Goal: Find specific page/section: Find specific page/section

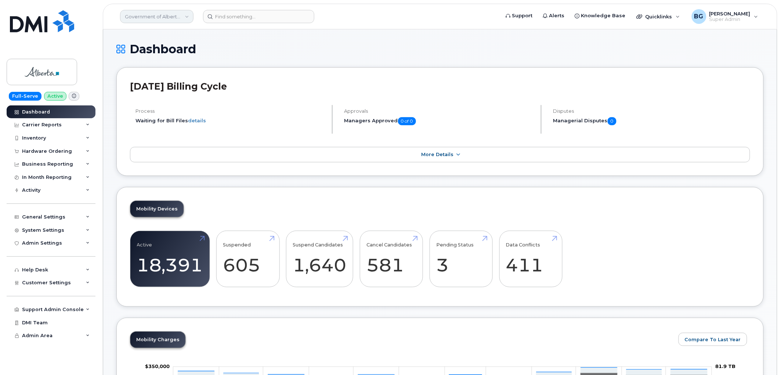
click at [160, 19] on link "Government of Alberta (GOA)" at bounding box center [156, 16] width 73 height 13
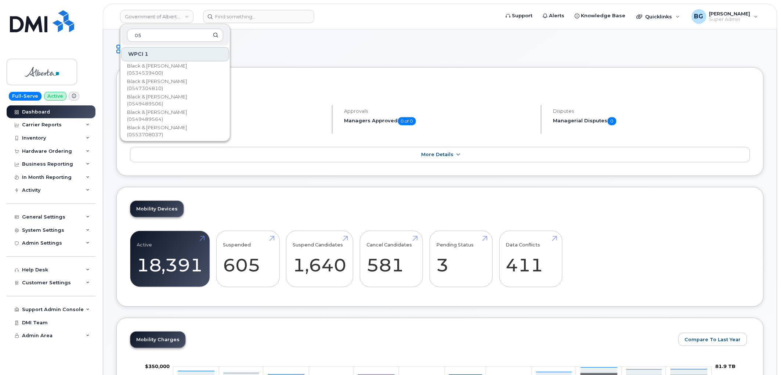
type input "0"
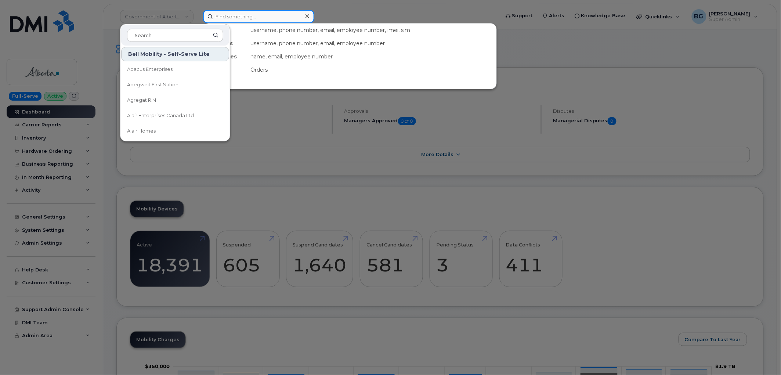
click at [228, 14] on input at bounding box center [258, 16] width 111 height 13
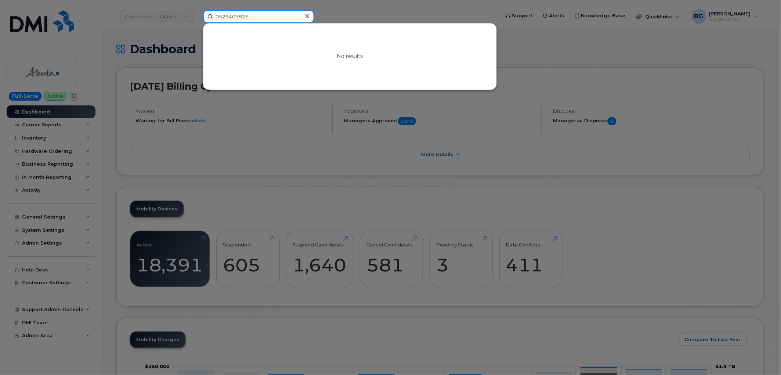
drag, startPoint x: 256, startPoint y: 13, endPoint x: 192, endPoint y: 4, distance: 63.9
click at [197, 10] on div "0529409826 No results" at bounding box center [349, 16] width 304 height 13
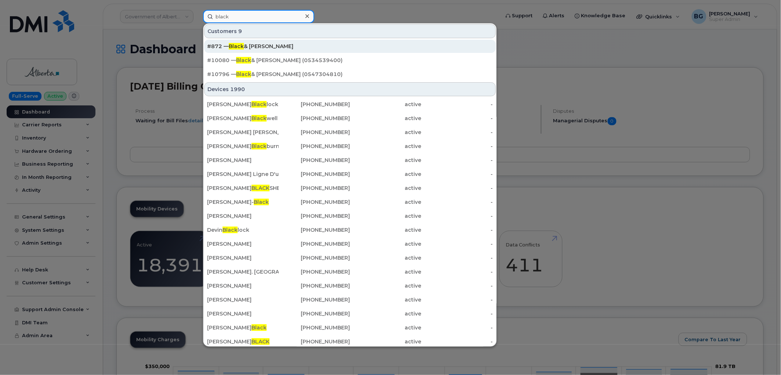
type input "black"
click at [241, 46] on span "Black" at bounding box center [236, 46] width 15 height 7
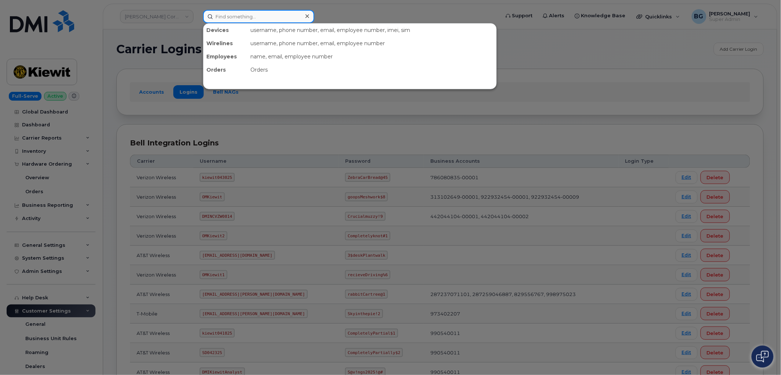
click at [245, 16] on input at bounding box center [258, 16] width 111 height 13
click at [246, 15] on input at bounding box center [258, 16] width 111 height 13
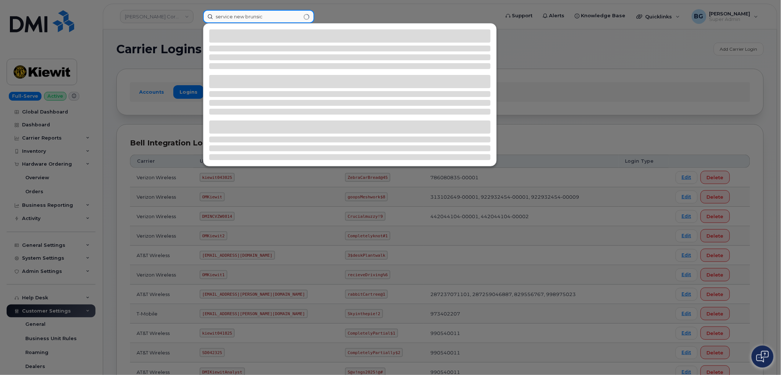
type input "service new brunsic"
click at [163, 17] on div at bounding box center [390, 187] width 781 height 375
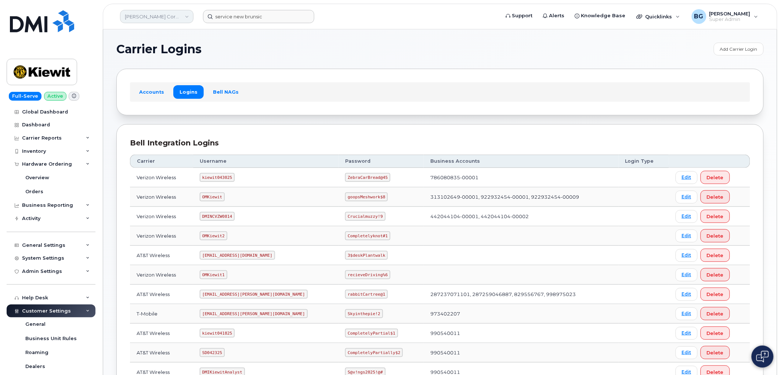
click at [152, 15] on link "Kiewit Corporation" at bounding box center [156, 16] width 73 height 13
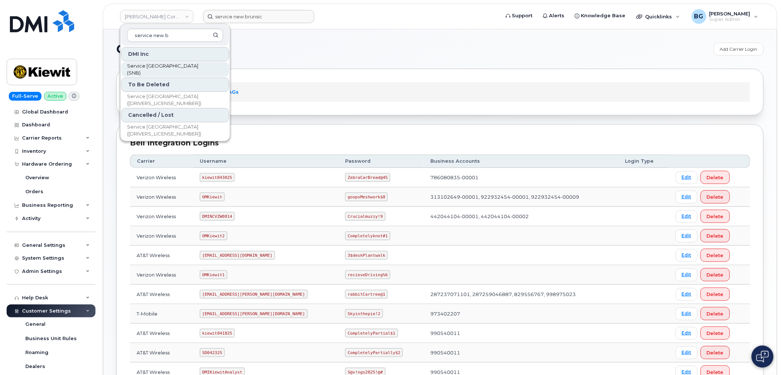
type input "service new b"
click at [159, 67] on span "Service [GEOGRAPHIC_DATA] (SNB)" at bounding box center [169, 69] width 84 height 14
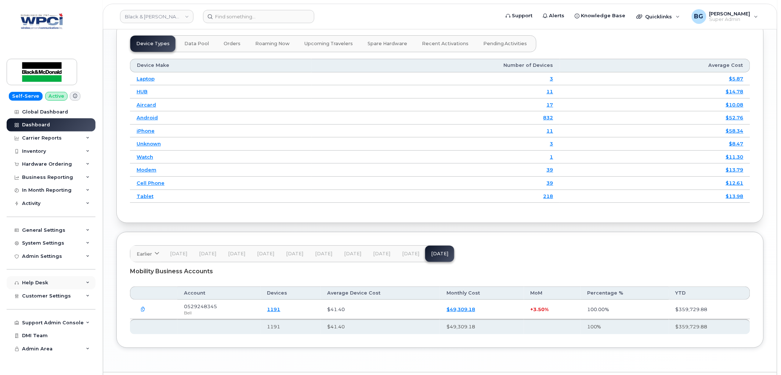
scroll to position [915, 0]
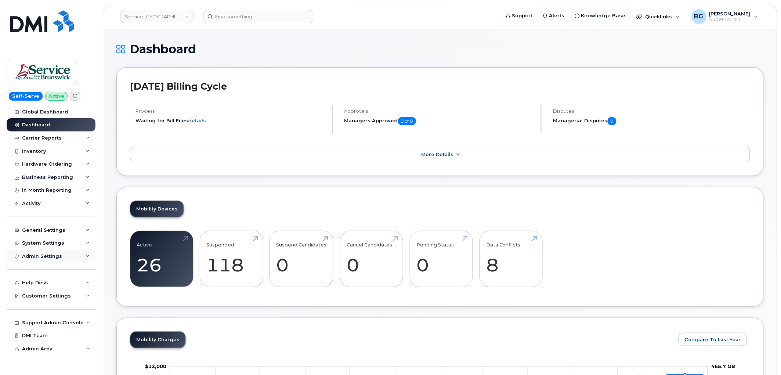
click at [39, 254] on div "Admin Settings" at bounding box center [42, 256] width 40 height 6
click at [35, 269] on div "SSO SAML" at bounding box center [38, 269] width 26 height 7
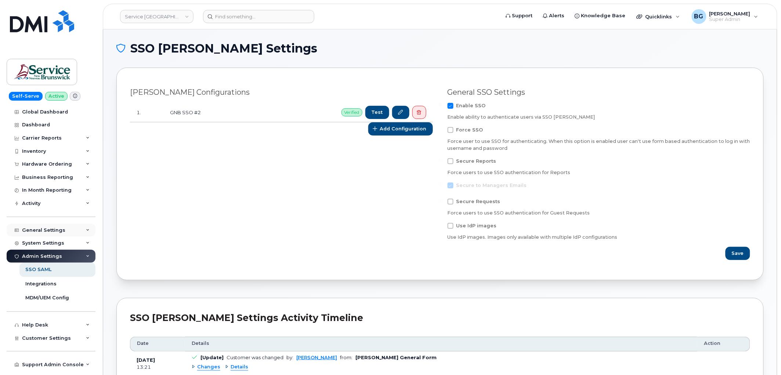
click at [33, 230] on div "General Settings" at bounding box center [43, 230] width 43 height 6
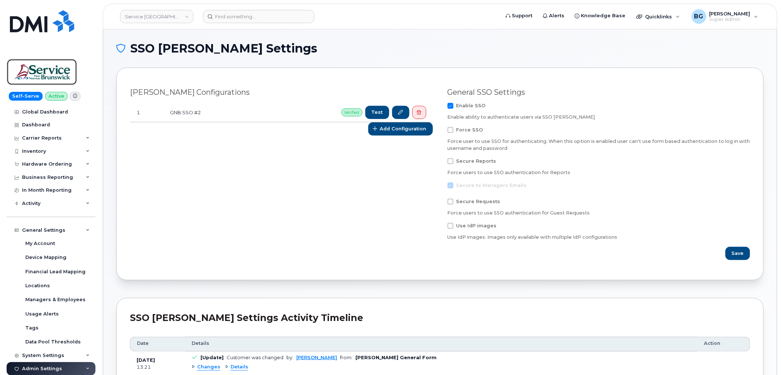
click at [40, 67] on img at bounding box center [42, 71] width 57 height 21
